Goal: Task Accomplishment & Management: Manage account settings

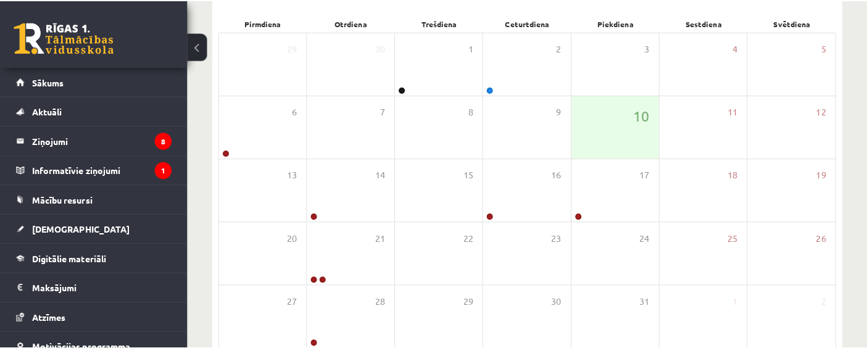
scroll to position [183, 0]
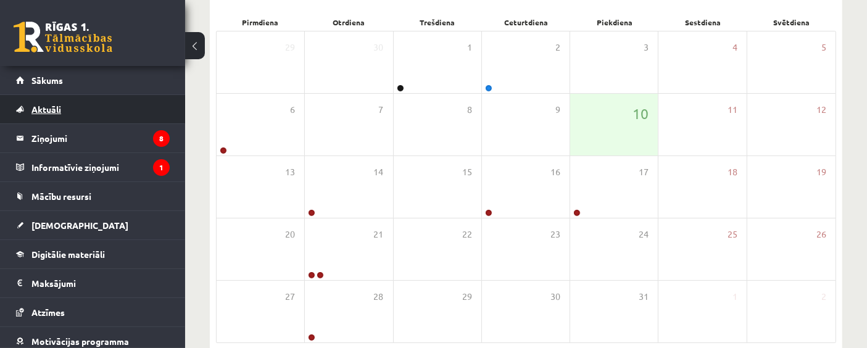
click at [81, 122] on link "Aktuāli" at bounding box center [93, 109] width 154 height 28
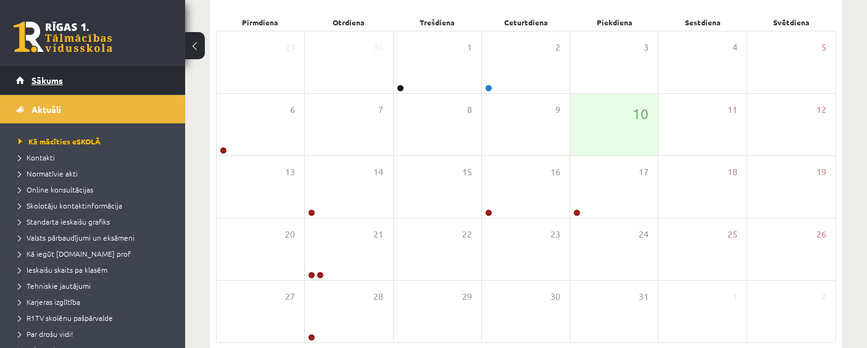
click at [44, 88] on link "Sākums" at bounding box center [93, 80] width 154 height 28
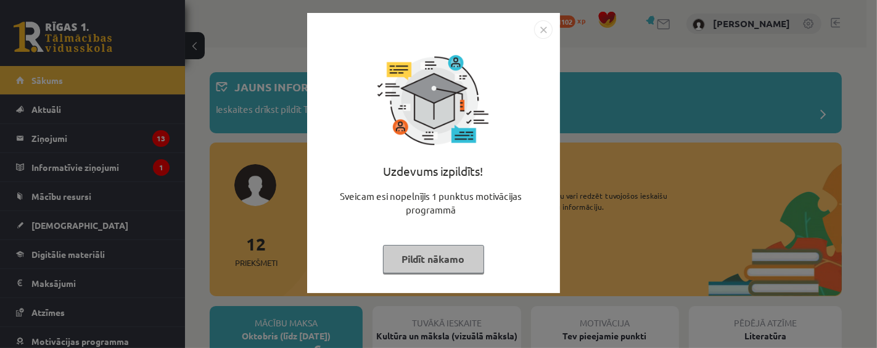
click at [539, 24] on img "Close" at bounding box center [543, 29] width 19 height 19
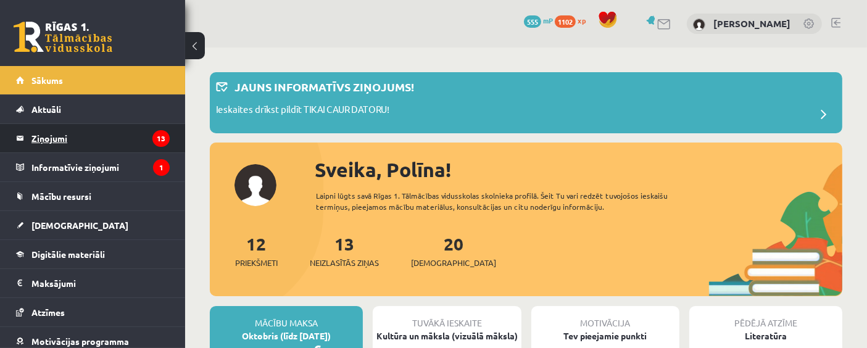
click at [44, 143] on legend "Ziņojumi 13" at bounding box center [100, 138] width 138 height 28
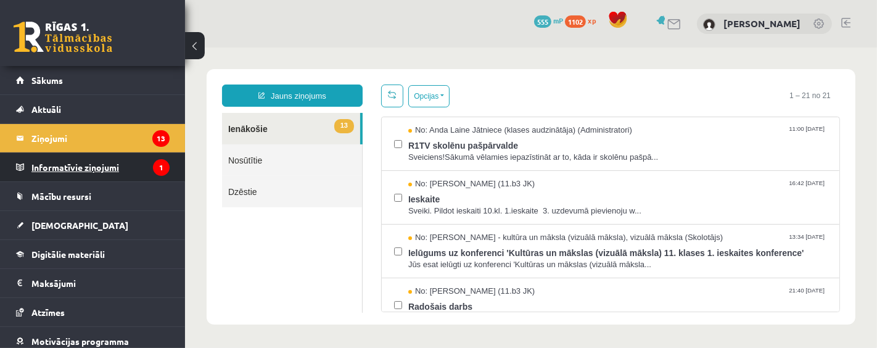
click at [44, 163] on legend "Informatīvie ziņojumi 1" at bounding box center [100, 167] width 138 height 28
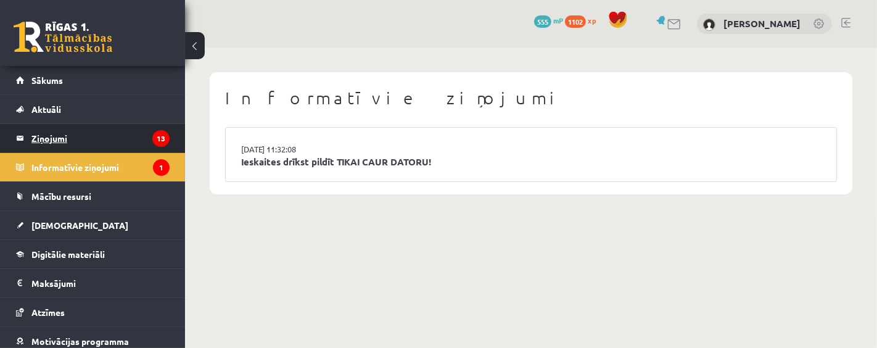
click at [44, 140] on legend "Ziņojumi 13" at bounding box center [100, 138] width 138 height 28
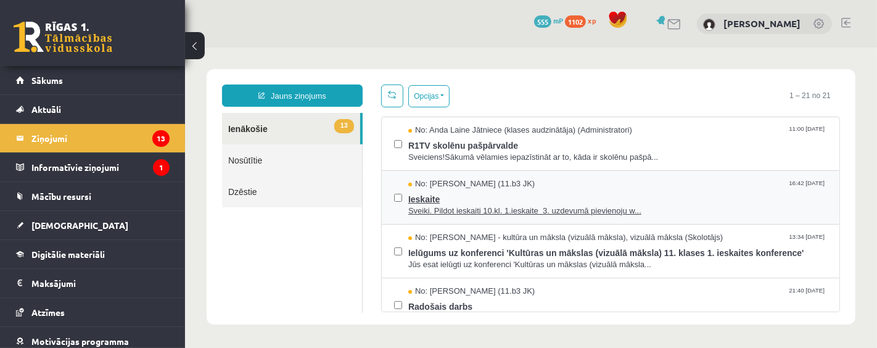
click at [410, 215] on span "Sveiki. Pildot ieskaiti 10.kl. 1.ieskaite 3. uzdevumā pievienoju w..." at bounding box center [617, 211] width 419 height 12
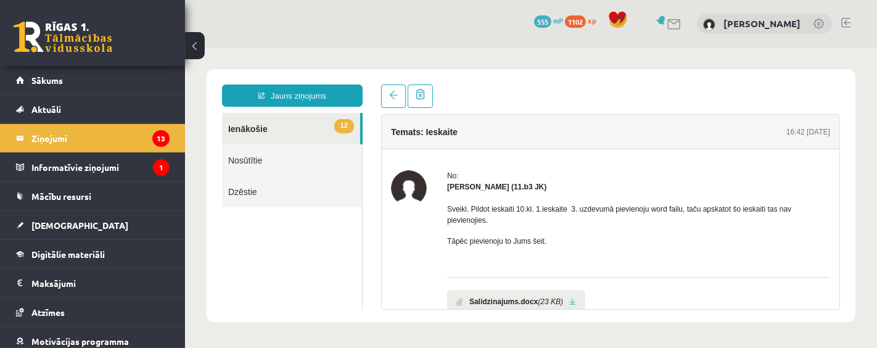
click at [388, 109] on div "Temats: Ieskaite 16:42 [DATE] No: [PERSON_NAME] (11.b3 JK) Sveiki. Pildot ieska…" at bounding box center [609, 196] width 477 height 225
click at [395, 96] on span at bounding box center [393, 94] width 9 height 9
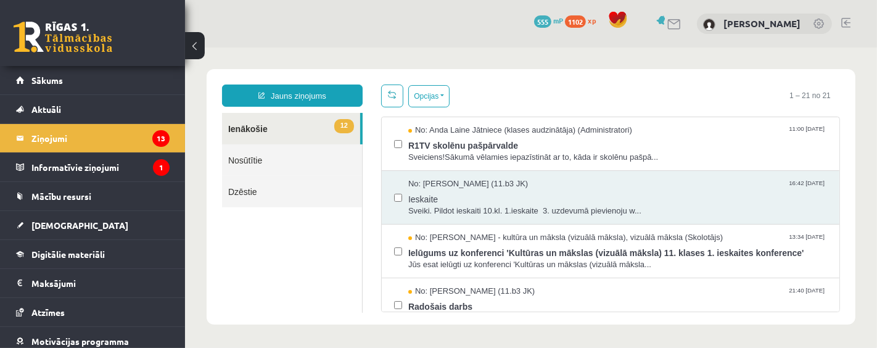
click at [395, 96] on link at bounding box center [392, 95] width 22 height 23
click at [414, 154] on span "Sveiciens!Sākumā vēlamies iepazīstināt ar to, kāda ir skolēnu pašpā..." at bounding box center [617, 157] width 419 height 12
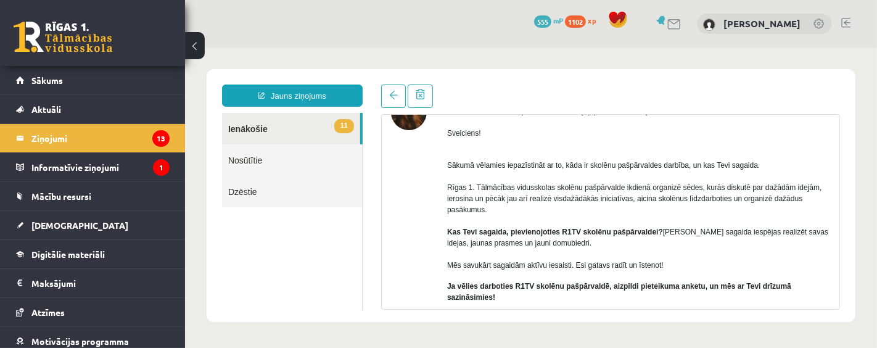
scroll to position [77, 0]
click at [384, 104] on link at bounding box center [393, 95] width 25 height 23
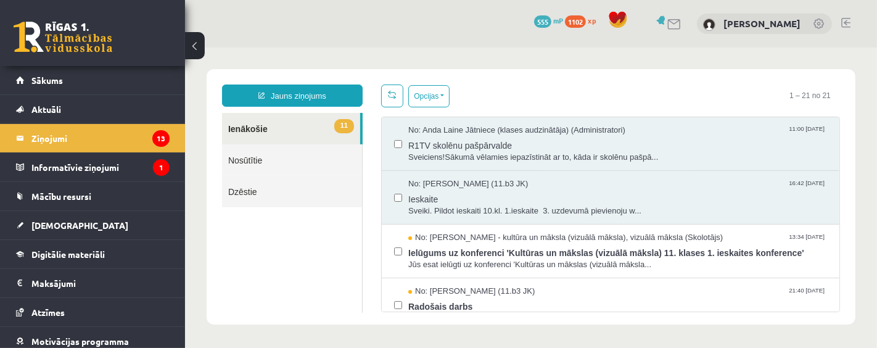
scroll to position [0, 0]
click at [104, 136] on legend "Ziņojumi 13" at bounding box center [100, 138] width 138 height 28
click at [614, 139] on span "R1TV skolēnu pašpārvalde" at bounding box center [617, 143] width 419 height 15
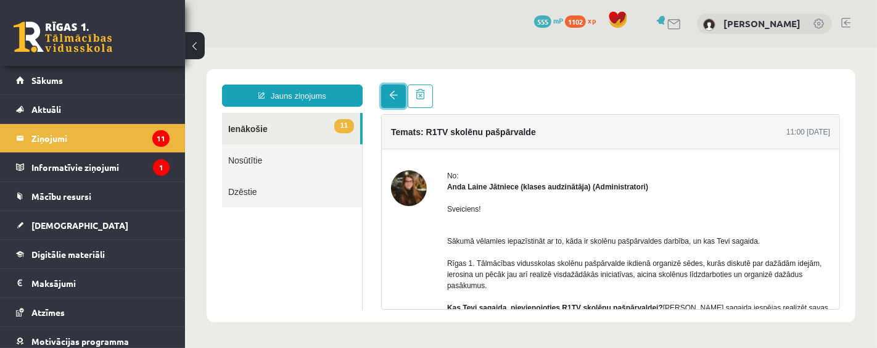
click at [383, 96] on link at bounding box center [393, 95] width 25 height 23
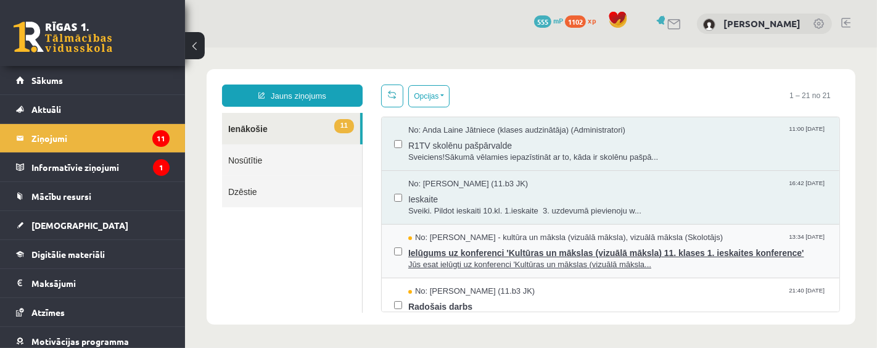
click at [526, 254] on span "Ielūgums uz konferenci 'Kultūras un mākslas (vizuālā māksla) 11. klases 1. iesk…" at bounding box center [617, 250] width 419 height 15
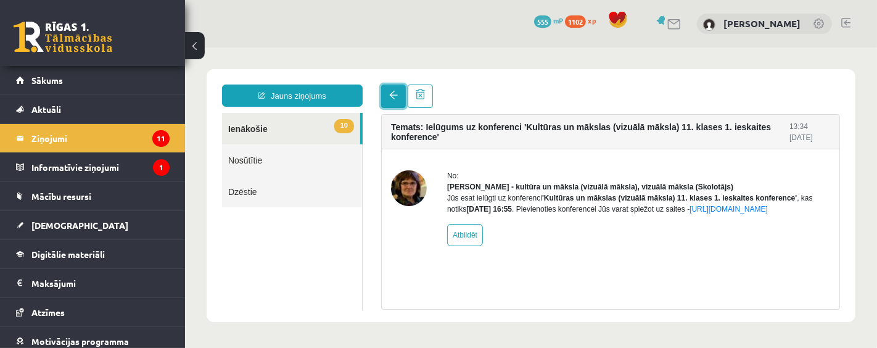
click at [381, 86] on link at bounding box center [393, 95] width 25 height 23
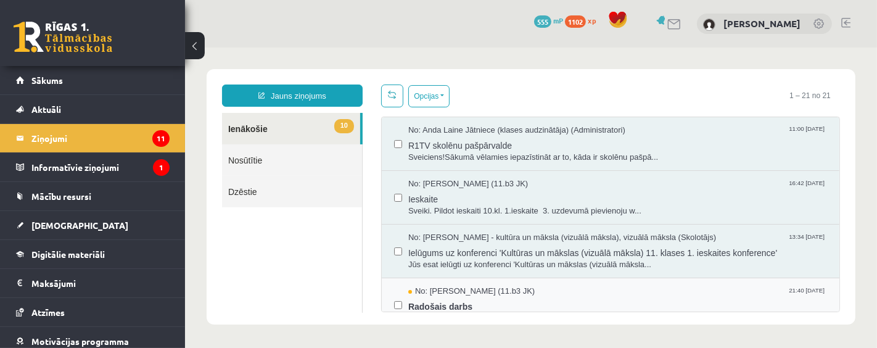
click at [535, 282] on div "No: [PERSON_NAME] (11.b3 JK) 21:40 [DATE] Radošais darbs Radošais darbs" at bounding box center [610, 305] width 458 height 54
click at [431, 297] on span "Radošais darbs" at bounding box center [617, 304] width 419 height 15
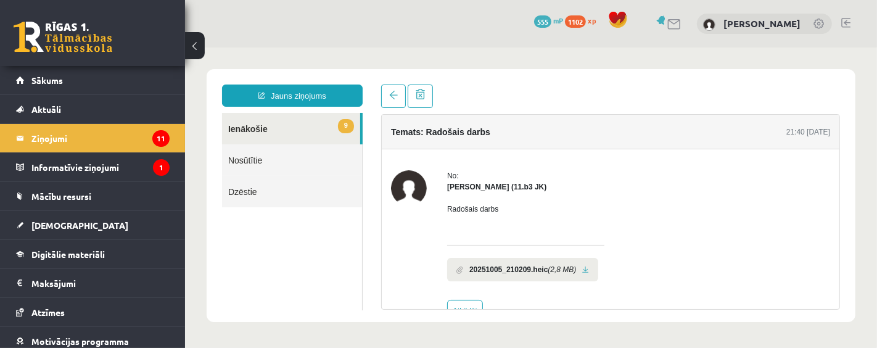
click at [378, 92] on div "Temats: Radošais darbs 21:40 [DATE] No: [PERSON_NAME] (11.b3 JK) Radošais darbs…" at bounding box center [609, 196] width 477 height 225
click at [387, 97] on link at bounding box center [393, 95] width 25 height 23
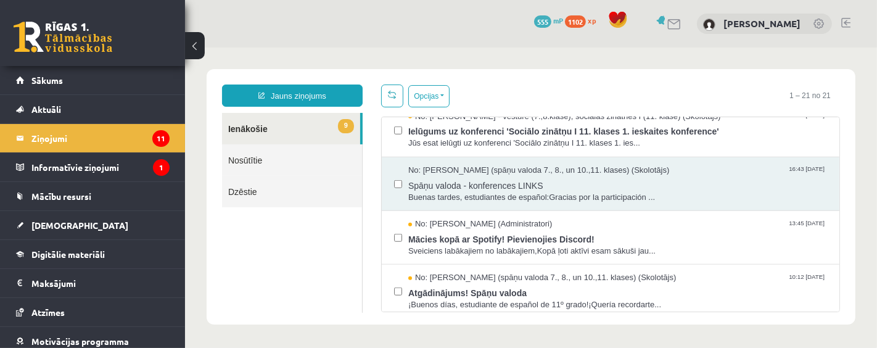
scroll to position [942, 0]
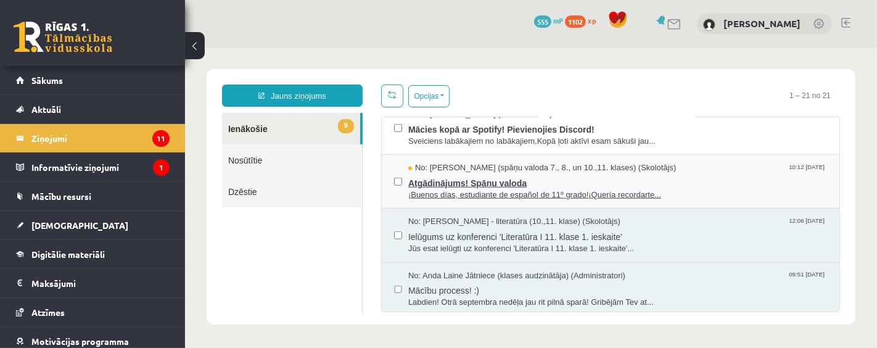
click at [430, 181] on span "Atgādinājums! Spāņu valoda" at bounding box center [617, 180] width 419 height 15
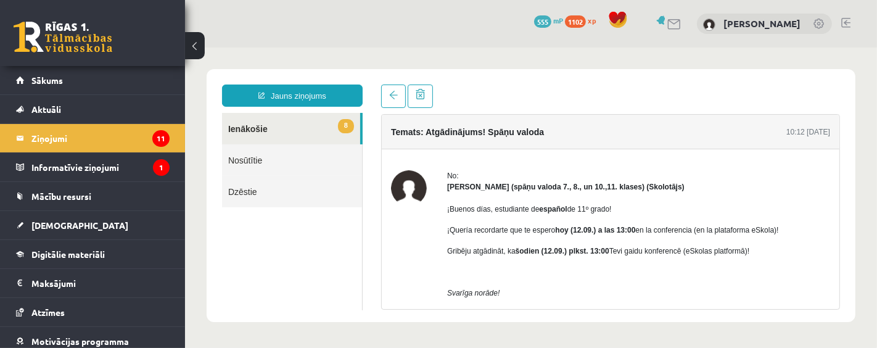
scroll to position [0, 0]
click at [391, 106] on link at bounding box center [393, 95] width 25 height 23
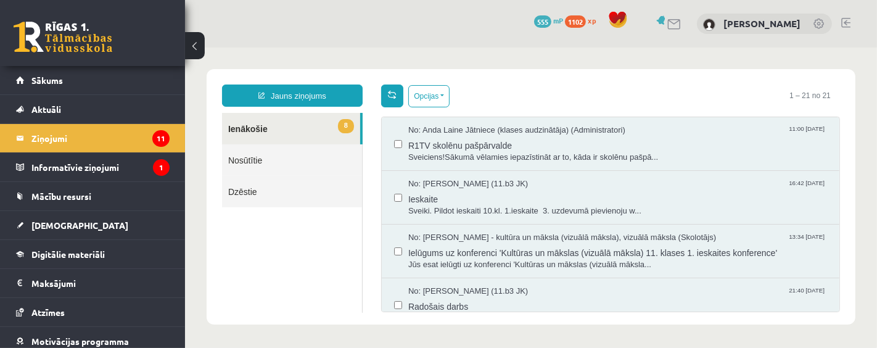
click at [387, 97] on span at bounding box center [391, 93] width 9 height 9
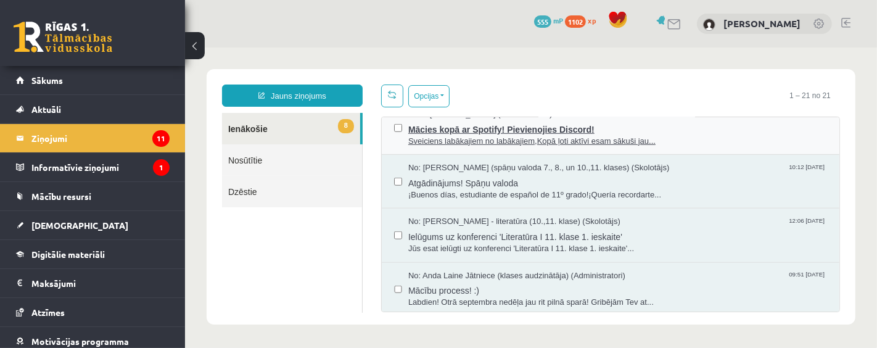
click at [621, 128] on span "Mācies kopā ar Spotify! Pievienojies Discord!" at bounding box center [617, 127] width 419 height 15
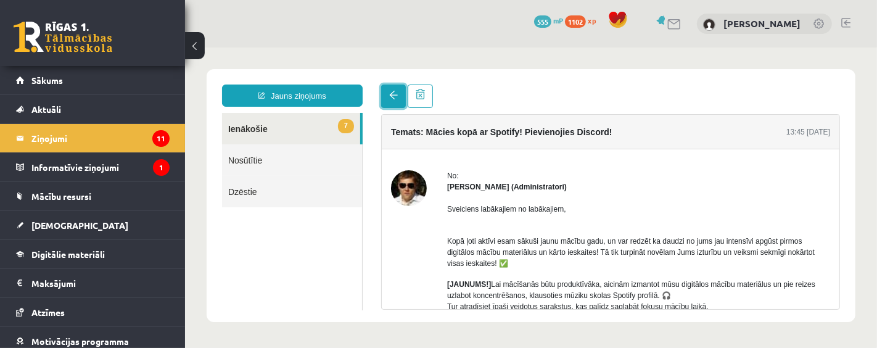
click at [386, 86] on link at bounding box center [393, 95] width 25 height 23
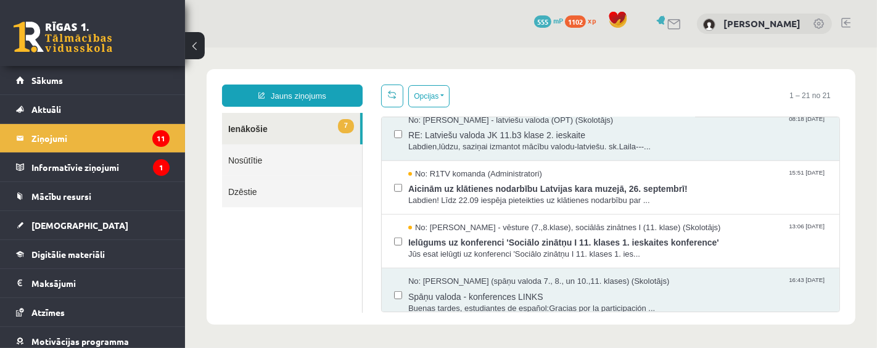
click at [473, 243] on span "Ielūgums uz konferenci 'Sociālo zinātņu I 11. klases 1. ieskaites konference'" at bounding box center [617, 240] width 419 height 15
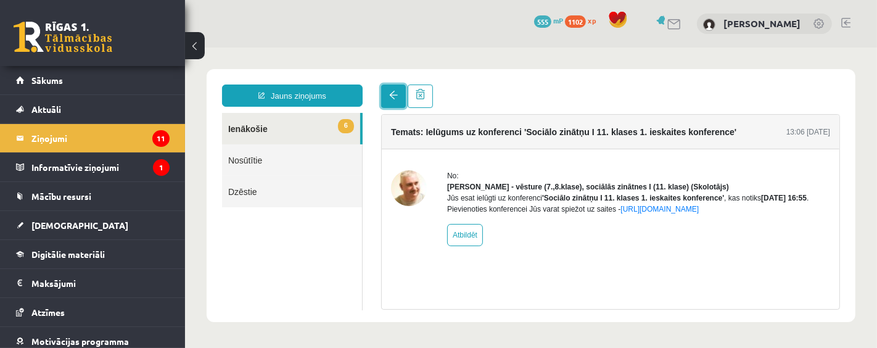
click at [394, 98] on span at bounding box center [393, 94] width 9 height 9
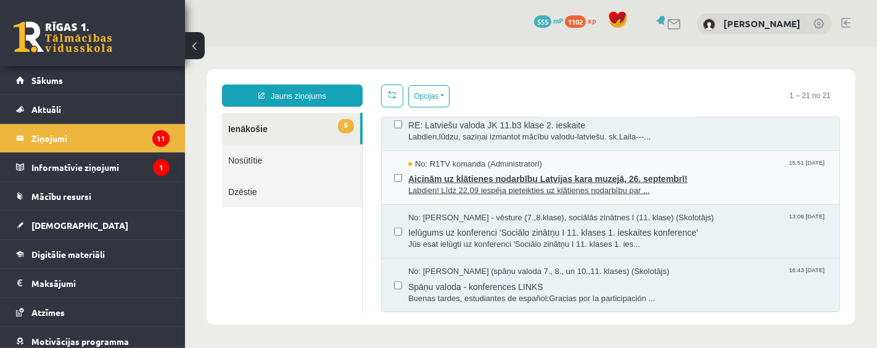
click at [473, 178] on span "Aicinām uz klātienes nodarbību Latvijas kara muzejā, 26. septembrī!" at bounding box center [617, 176] width 419 height 15
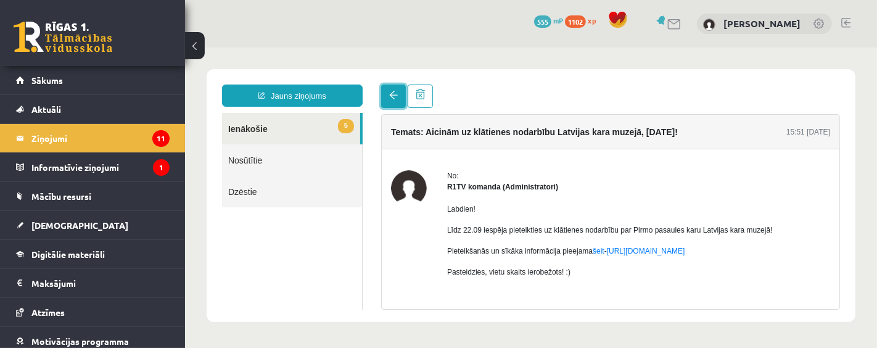
click at [387, 93] on link at bounding box center [393, 95] width 25 height 23
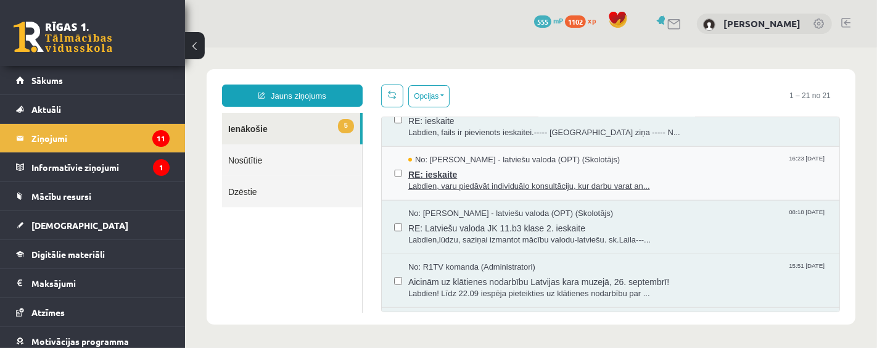
click at [684, 180] on span "Labdien, varu piedāvāt individuālo konsultāciju, kur darbu varat an..." at bounding box center [617, 186] width 419 height 12
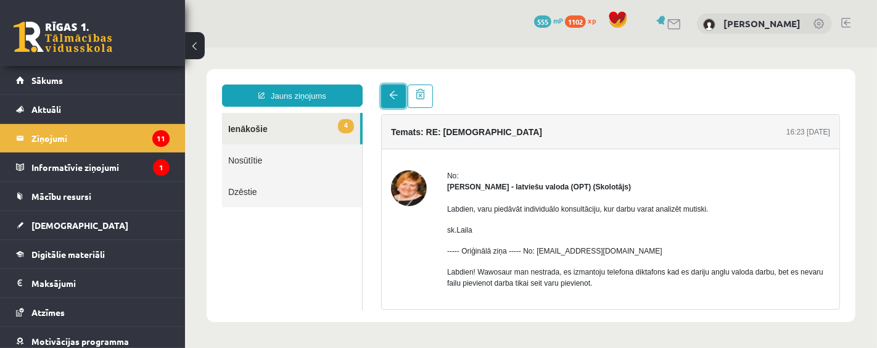
click at [392, 99] on link at bounding box center [393, 95] width 25 height 23
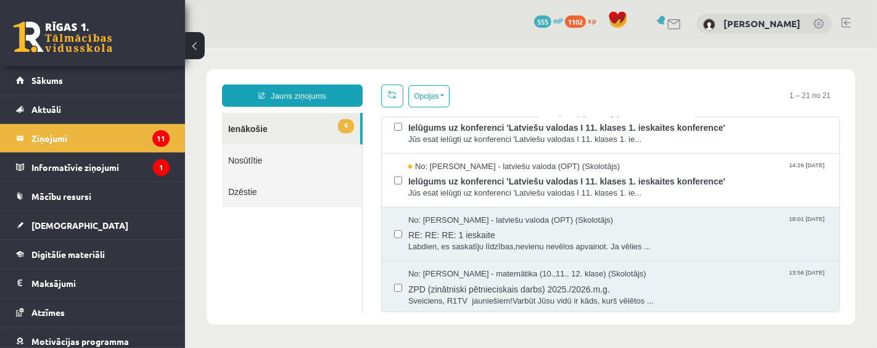
click at [439, 187] on span "Jūs esat ielūgti uz konferenci 'Latviešu valodas I 11. klases 1. ie..." at bounding box center [617, 193] width 419 height 12
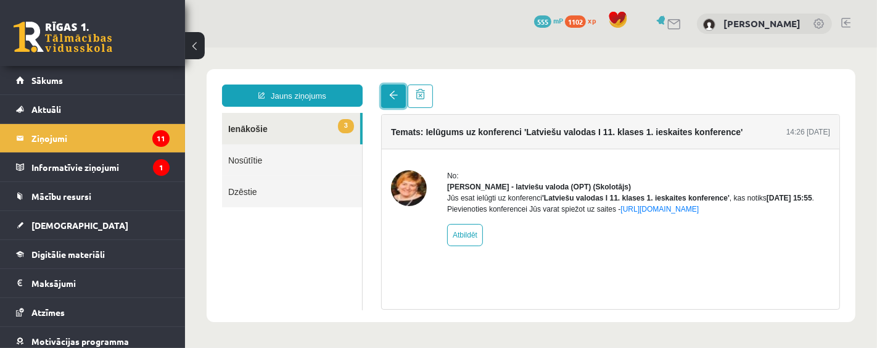
click at [385, 93] on link at bounding box center [393, 95] width 25 height 23
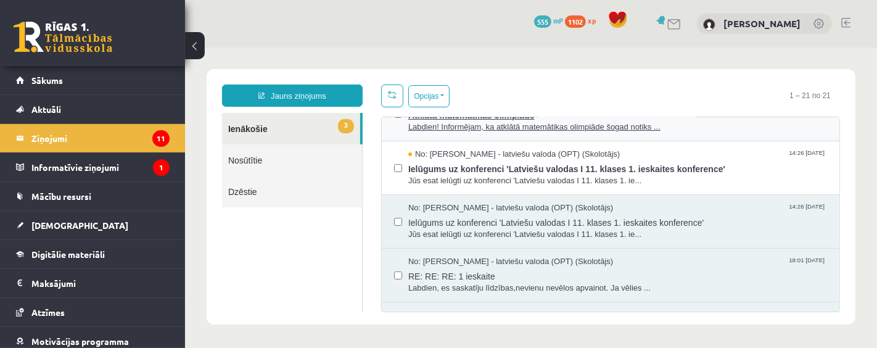
click at [506, 122] on span "Labdien! Informējam, ka atklātā matemātikas olimpiāde šogad notiks ..." at bounding box center [617, 127] width 419 height 12
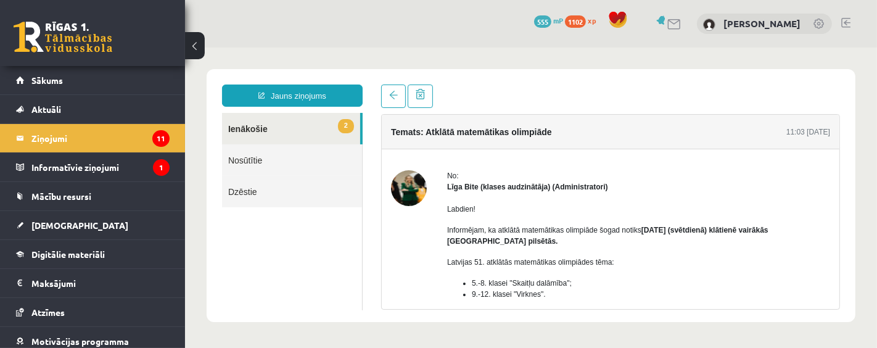
click at [370, 91] on div "Jauns ziņojums 2 Ienākošie Nosūtītie Dzēstie * ********* ********* *******" at bounding box center [291, 196] width 159 height 225
click at [394, 101] on link at bounding box center [393, 95] width 25 height 23
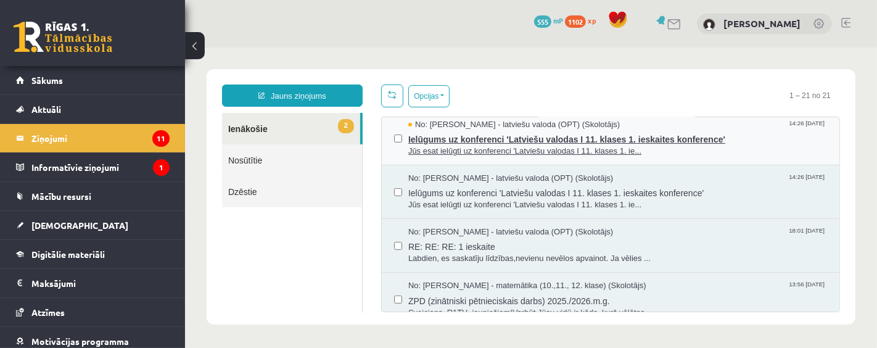
click at [455, 131] on span "Ielūgums uz konferenci 'Latviešu valodas I 11. klases 1. ieskaites konference'" at bounding box center [617, 137] width 419 height 15
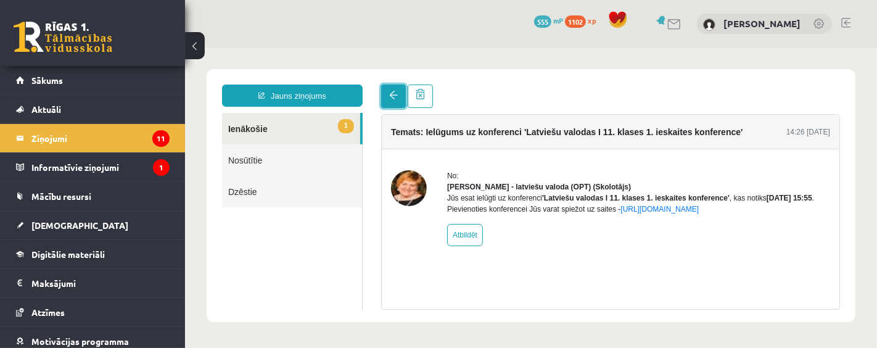
click at [384, 91] on link at bounding box center [393, 95] width 25 height 23
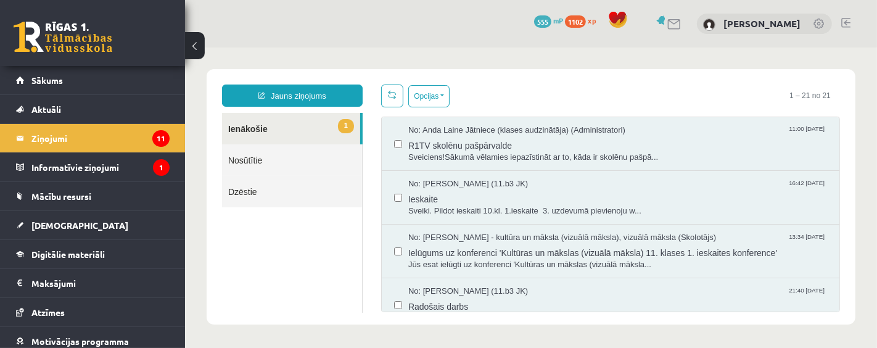
click at [289, 109] on div "Jauns ziņojums 1 Ienākošie Nosūtītie Dzēstie * ********* ********* *******" at bounding box center [291, 198] width 159 height 228
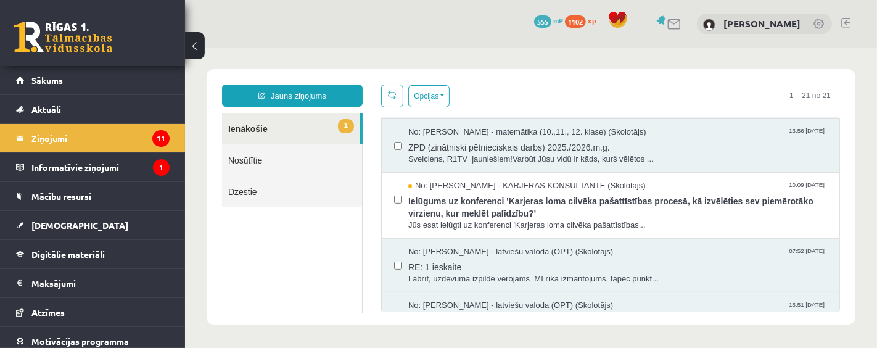
click at [489, 172] on div "No: [PERSON_NAME] - KARJERAS KONSULTANTE (Skolotājs) 10:09 [DATE] Ielūgums uz k…" at bounding box center [610, 205] width 458 height 66
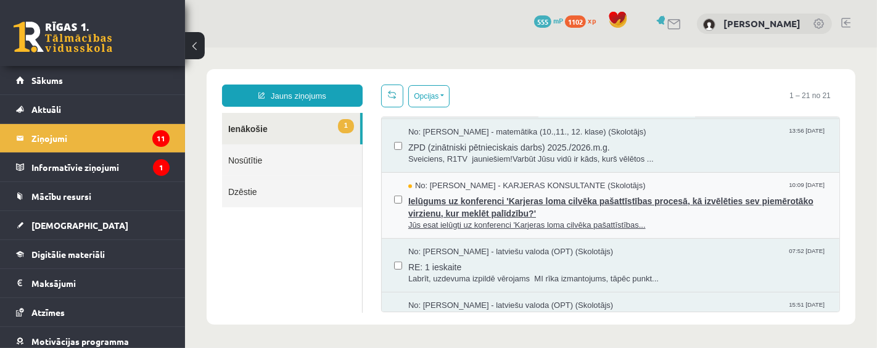
click at [690, 199] on span "Ielūgums uz konferenci 'Karjeras loma cilvēka pašattīstības procesā, kā izvēlēt…" at bounding box center [617, 205] width 419 height 28
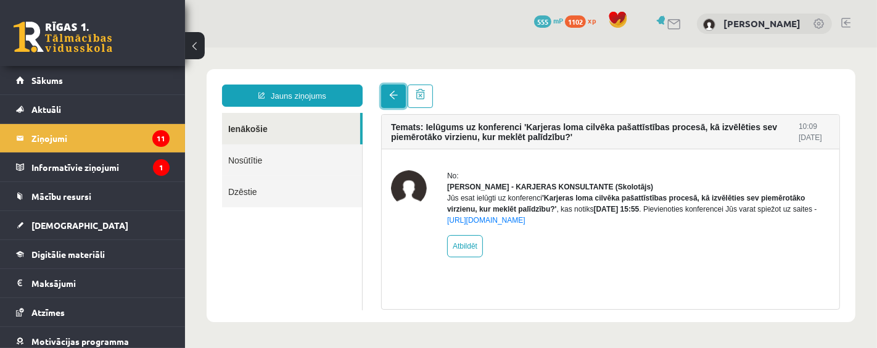
click at [385, 98] on link at bounding box center [393, 95] width 25 height 23
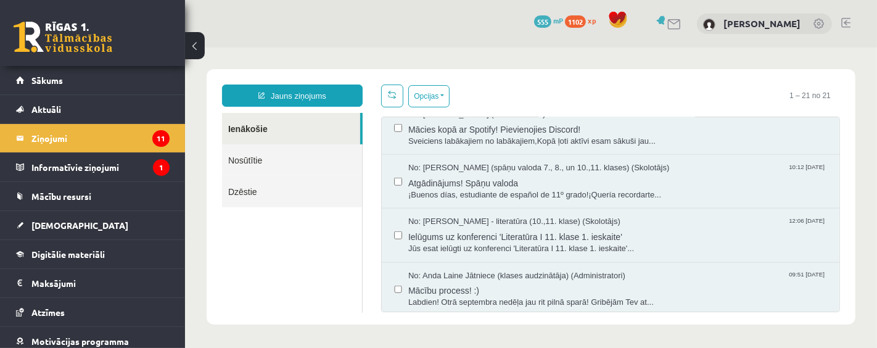
click at [401, 289] on div "No: [PERSON_NAME] Jātniece (klases audzinātāja) (Administratori) 09:51 [DATE] M…" at bounding box center [610, 289] width 433 height 38
click at [395, 237] on div at bounding box center [398, 234] width 8 height 38
click at [394, 234] on label at bounding box center [398, 228] width 8 height 27
click at [389, 181] on div "No: [PERSON_NAME] (spāņu valoda 7., 8., un 10.,11. klases) (Skolotājs) 10:12 [D…" at bounding box center [610, 181] width 458 height 54
click at [389, 180] on div "No: [PERSON_NAME] (spāņu valoda 7., 8., un 10.,11. klases) (Skolotājs) 10:12 [D…" at bounding box center [610, 181] width 458 height 54
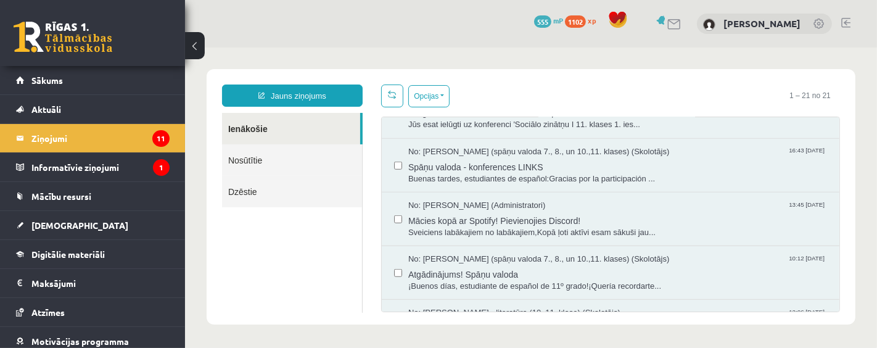
scroll to position [759, 0]
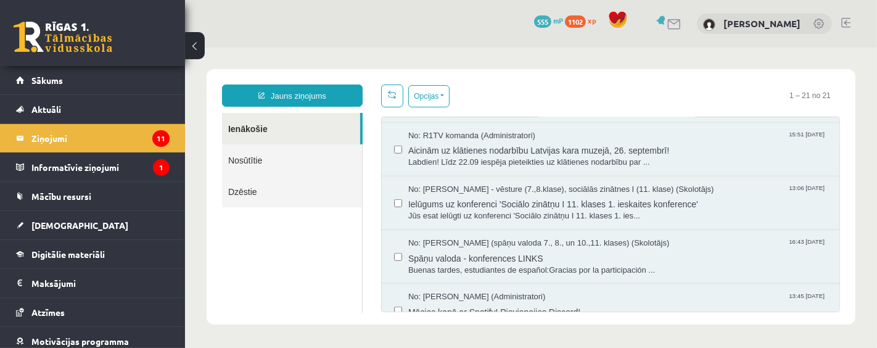
click at [389, 251] on div "No: [PERSON_NAME] (spāņu valoda 7., 8., un 10.,11. klases) (Skolotājs) 16:43 [D…" at bounding box center [610, 256] width 458 height 54
click at [394, 203] on label at bounding box center [398, 196] width 8 height 27
click at [387, 149] on div "No: R1TV komanda (Administratori) 15:51 [DATE] Aicinām uz klātienes nodarbību L…" at bounding box center [610, 149] width 458 height 54
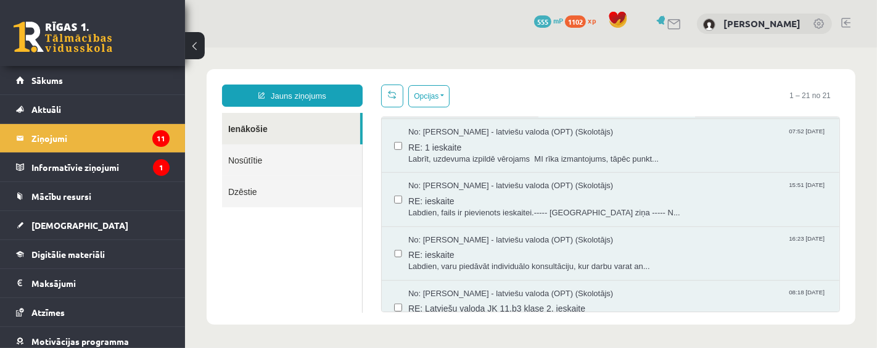
scroll to position [485, 0]
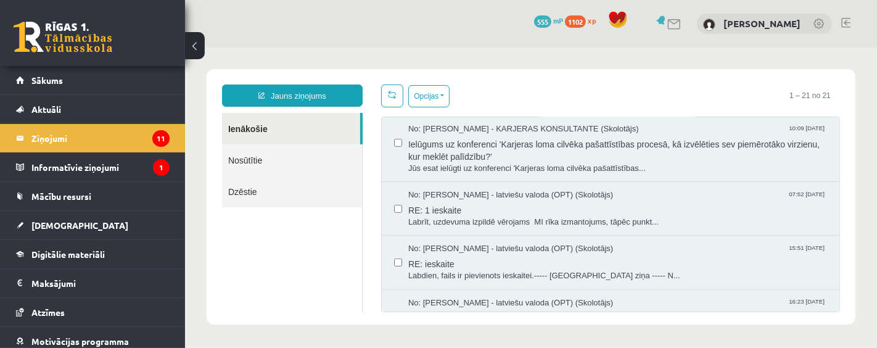
click at [394, 198] on label at bounding box center [398, 202] width 8 height 27
click at [395, 146] on div at bounding box center [398, 148] width 8 height 51
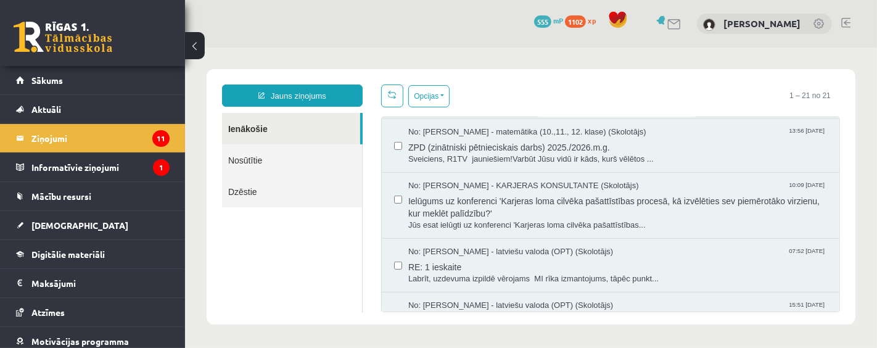
scroll to position [394, 0]
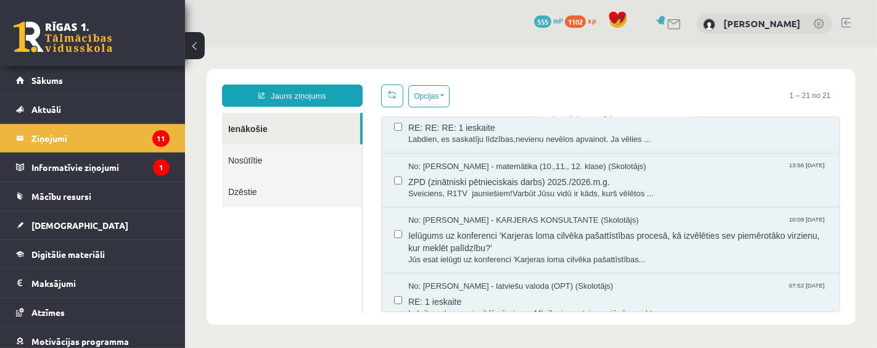
click at [384, 179] on div "No: [PERSON_NAME] - matemātika (10.,11., 12. klase) (Skolotājs) 13:56 [DATE] ZP…" at bounding box center [610, 180] width 458 height 54
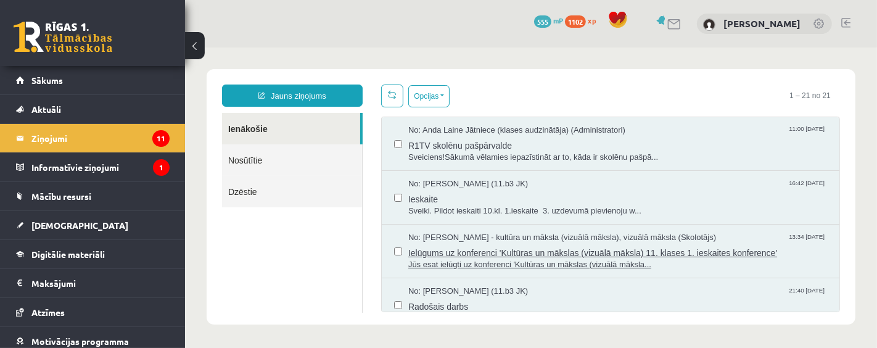
scroll to position [0, 0]
click at [394, 147] on label at bounding box center [398, 137] width 8 height 27
click at [434, 93] on button "Opcijas" at bounding box center [428, 96] width 41 height 22
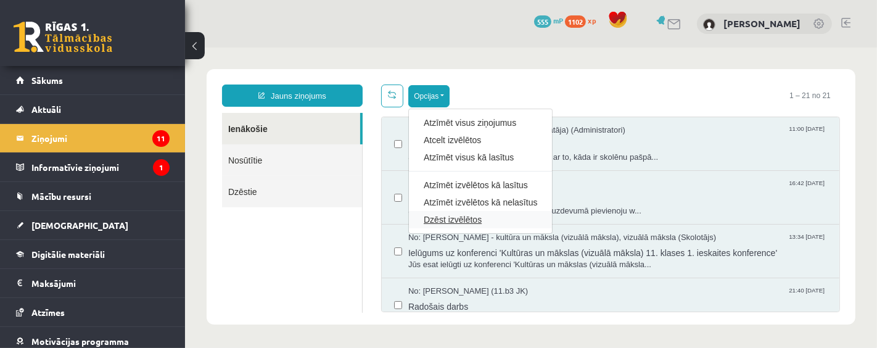
click at [456, 221] on link "Dzēst izvēlētos" at bounding box center [480, 219] width 114 height 12
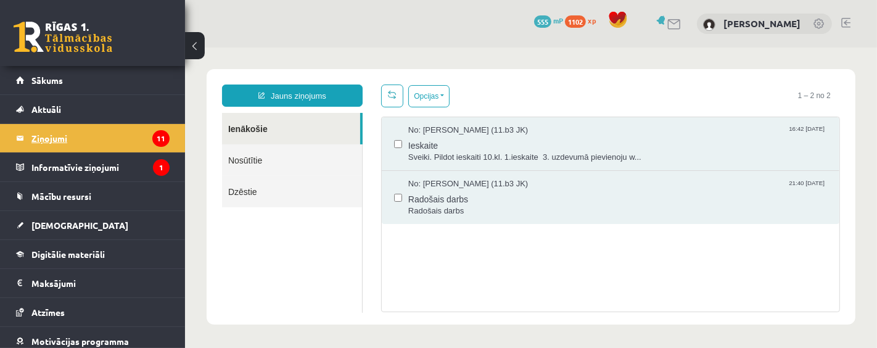
click at [120, 140] on legend "Ziņojumi 11" at bounding box center [100, 138] width 138 height 28
click at [54, 226] on span "[DEMOGRAPHIC_DATA]" at bounding box center [79, 225] width 97 height 11
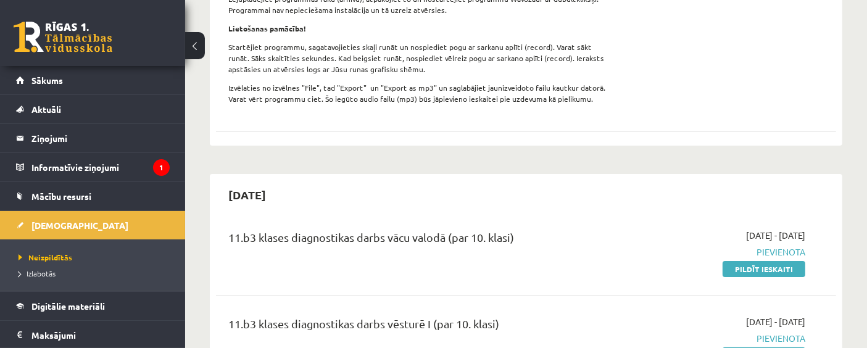
scroll to position [274, 0]
